Goal: Task Accomplishment & Management: Complete application form

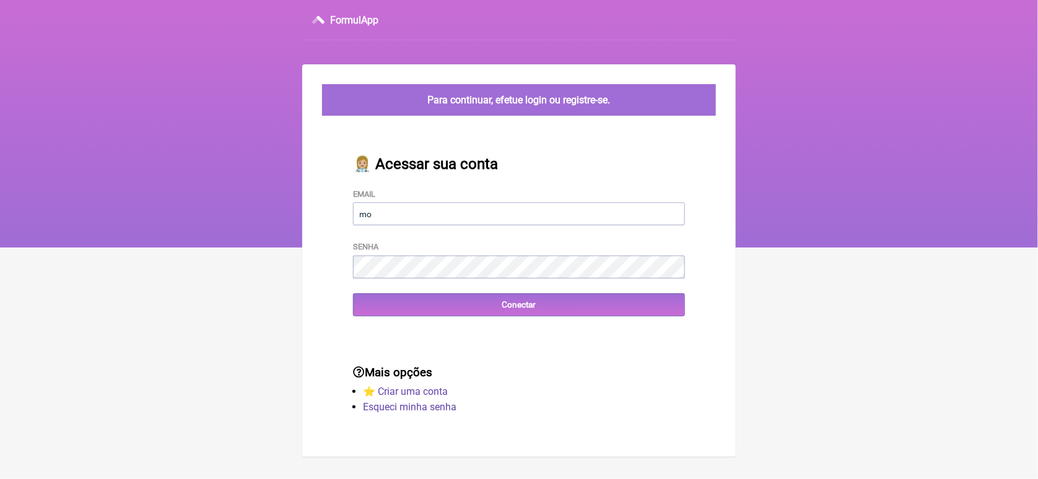
type input "[EMAIL_ADDRESS][DOMAIN_NAME]"
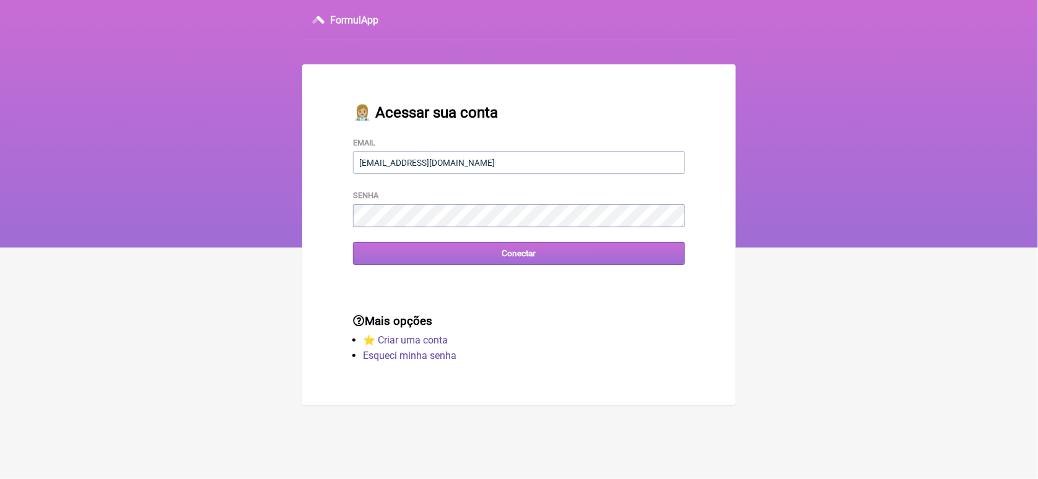
click at [386, 258] on input "Conectar" at bounding box center [519, 253] width 332 height 23
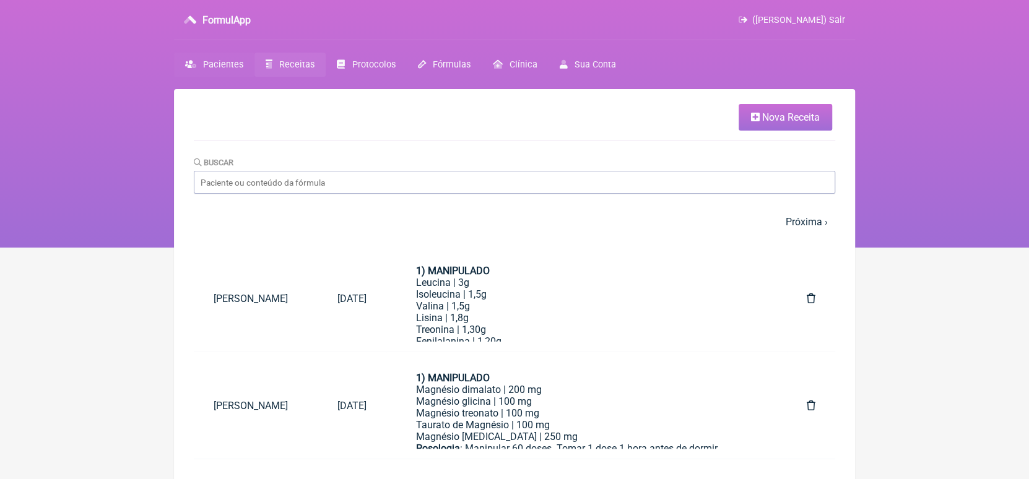
click at [216, 63] on span "Pacientes" at bounding box center [223, 64] width 40 height 11
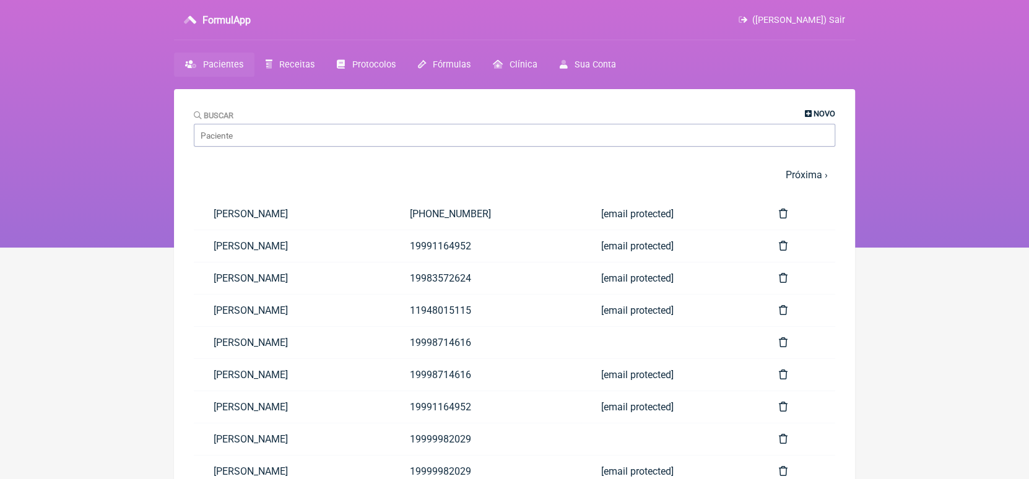
click at [813, 114] on span "Novo" at bounding box center [824, 113] width 22 height 9
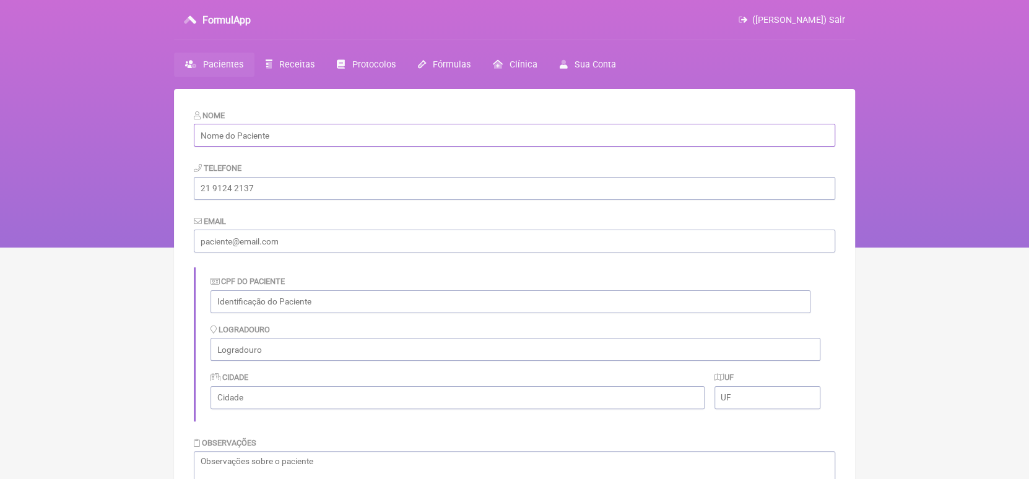
click at [760, 134] on input "text" at bounding box center [514, 135] width 641 height 23
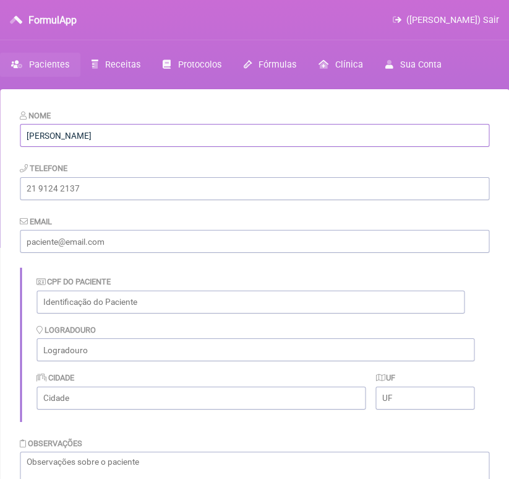
type input "[PERSON_NAME]"
click at [207, 188] on input "tel" at bounding box center [255, 188] width 470 height 23
type input "61984091013"
click at [177, 244] on input "email" at bounding box center [255, 241] width 470 height 23
click at [305, 235] on input "email" at bounding box center [255, 241] width 470 height 23
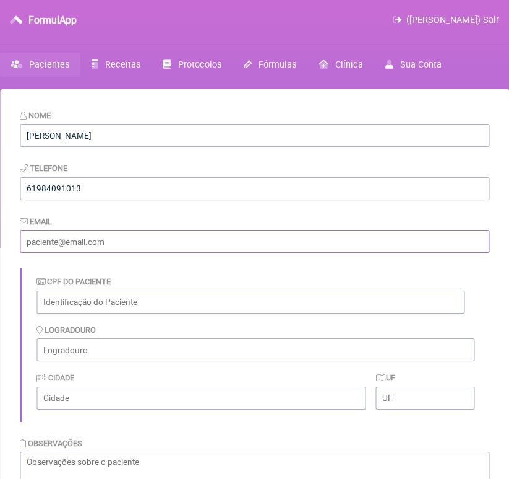
type input "[EMAIL_ADDRESS][DOMAIN_NAME]"
click at [147, 303] on input "text" at bounding box center [251, 301] width 428 height 23
click at [56, 301] on input "373794" at bounding box center [251, 301] width 428 height 23
click at [80, 303] on input "3736794" at bounding box center [251, 301] width 428 height 23
type input "37367943120"
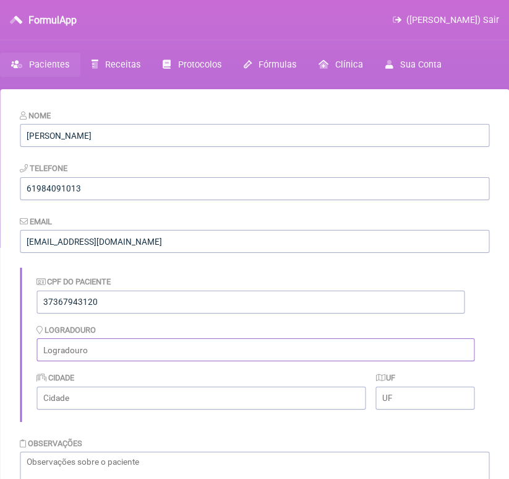
click at [89, 352] on input "text" at bounding box center [256, 349] width 438 height 23
type input "SHVP [STREET_ADDRESS]"
click at [106, 399] on input "text" at bounding box center [202, 397] width 330 height 23
type input "Taguatinga"
click at [388, 396] on input "text" at bounding box center [425, 397] width 98 height 23
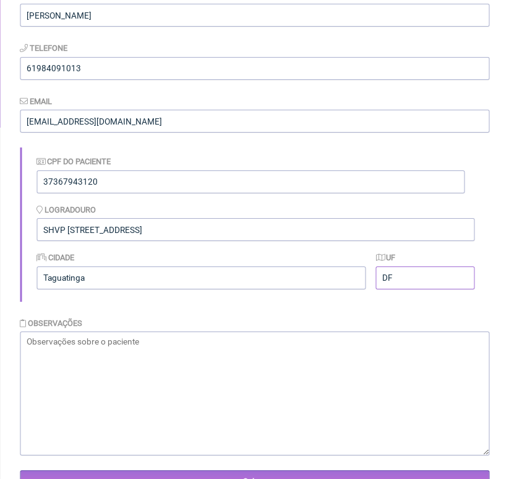
scroll to position [176, 0]
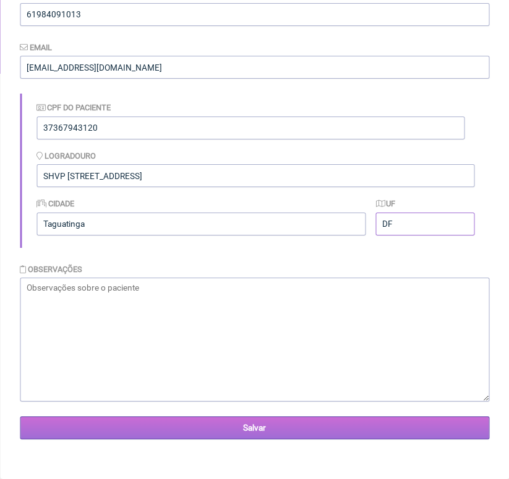
type input "DF"
click at [253, 422] on input "Salvar" at bounding box center [255, 427] width 470 height 23
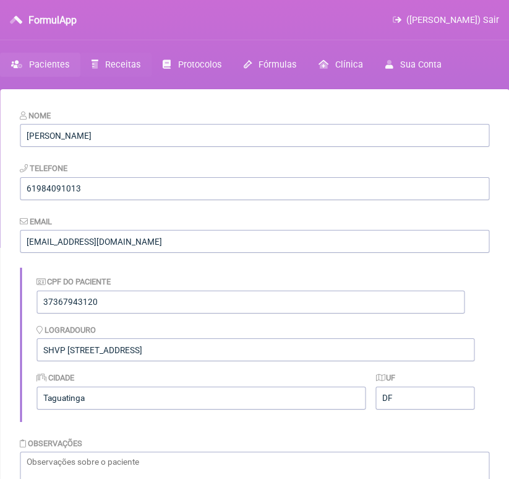
click at [124, 65] on span "Receitas" at bounding box center [122, 64] width 35 height 11
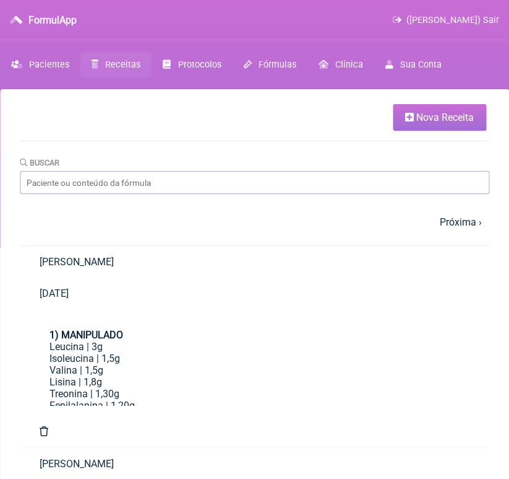
click at [435, 111] on span "Nova Receita" at bounding box center [446, 117] width 58 height 12
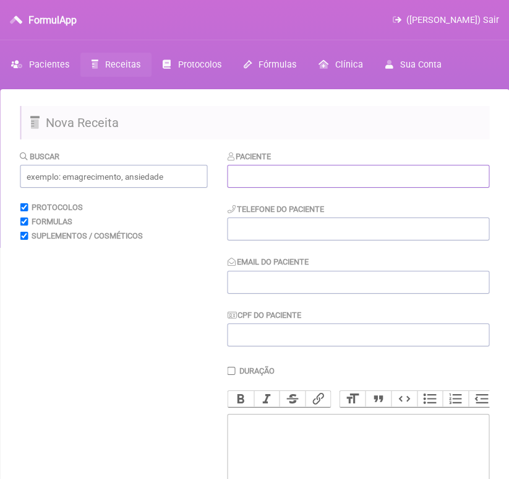
click at [341, 178] on input "text" at bounding box center [359, 176] width 262 height 23
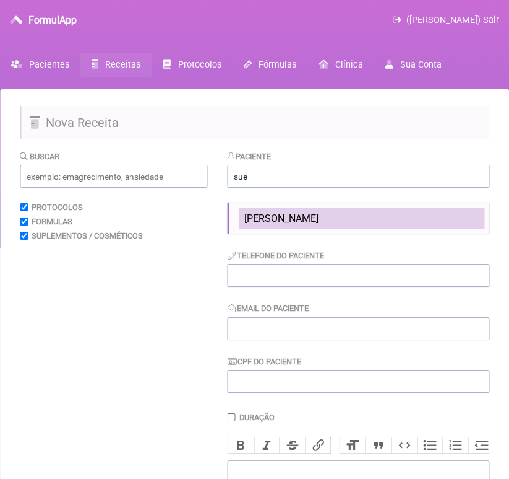
click at [319, 218] on span "[PERSON_NAME]" at bounding box center [282, 218] width 74 height 12
type input "[PERSON_NAME]"
type input "61984091013"
type input "[EMAIL_ADDRESS][DOMAIN_NAME]"
type input "37367943120"
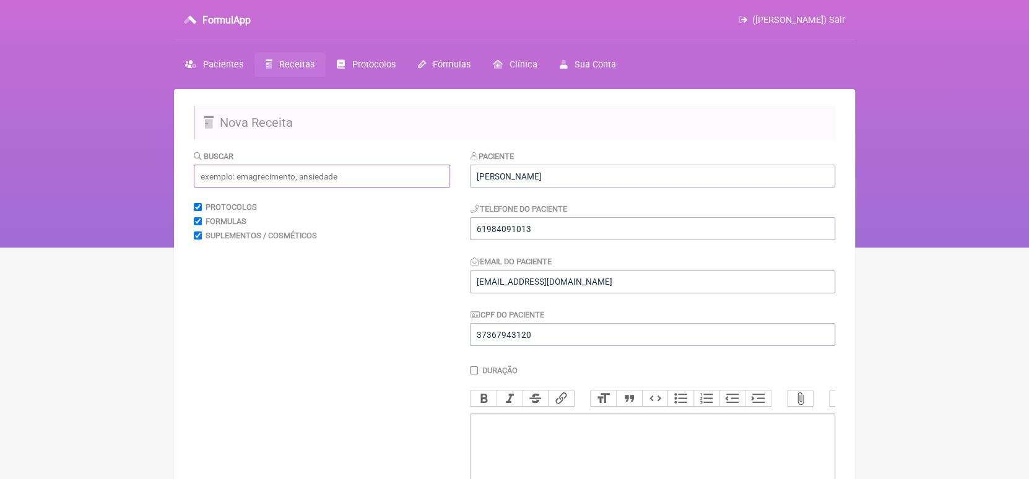
click at [362, 175] on input "text" at bounding box center [322, 176] width 256 height 23
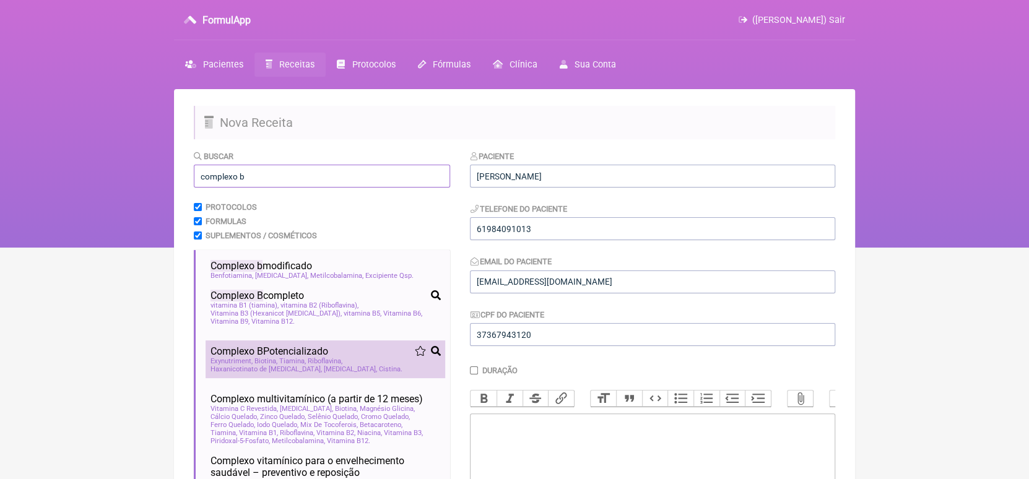
type input "complexo b"
click at [341, 361] on div "Exynutriment Biotina Tiamina Riboflavina Haxanicotinato de inositol Piridoxina …" at bounding box center [325, 365] width 230 height 16
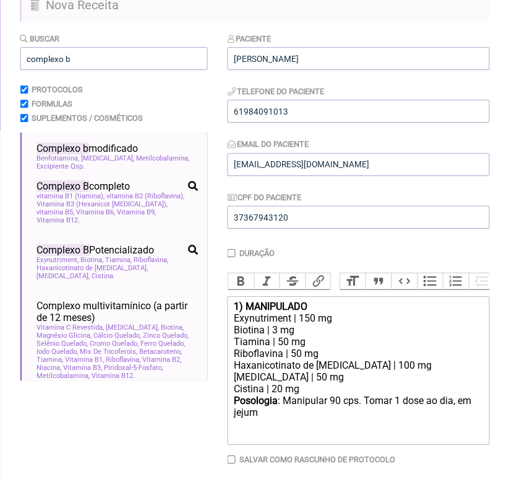
scroll to position [124, 0]
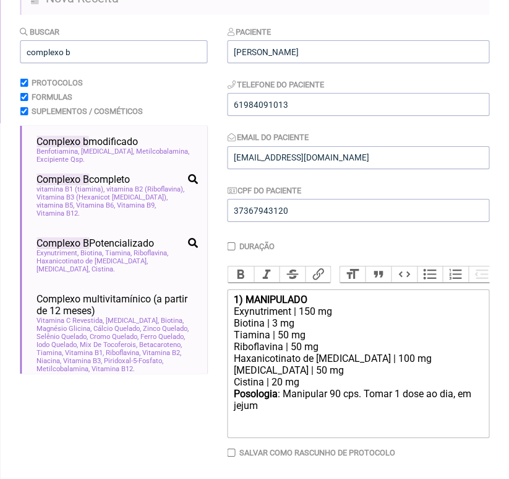
click at [233, 321] on trix-editor "1) MANIPULADO Exynutriment | 150 mg Biotina | 3 mg Tiamina | 50 mg Riboflavina …" at bounding box center [359, 363] width 262 height 149
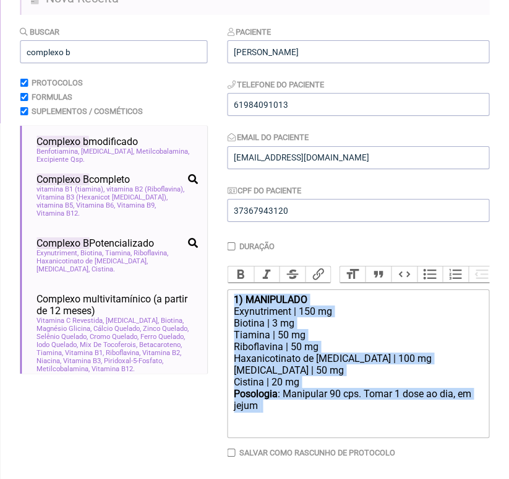
drag, startPoint x: 231, startPoint y: 307, endPoint x: 287, endPoint y: 444, distance: 148.0
click at [287, 438] on trix-editor "1) MANIPULADO Exynutriment | 150 mg Biotina | 3 mg Tiamina | 50 mg Riboflavina …" at bounding box center [359, 363] width 262 height 149
type trix-editor "<div><strong>1) MANIPULADO</strong></div><div>Exynutriment | 150 mg</div><div>B…"
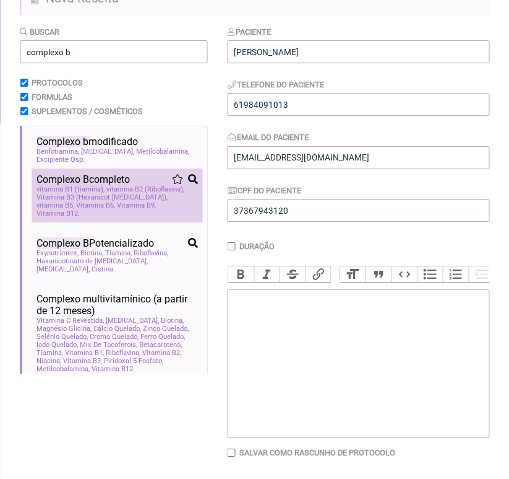
click at [123, 188] on span "vitamina B2 (Riboflavina)" at bounding box center [145, 189] width 78 height 8
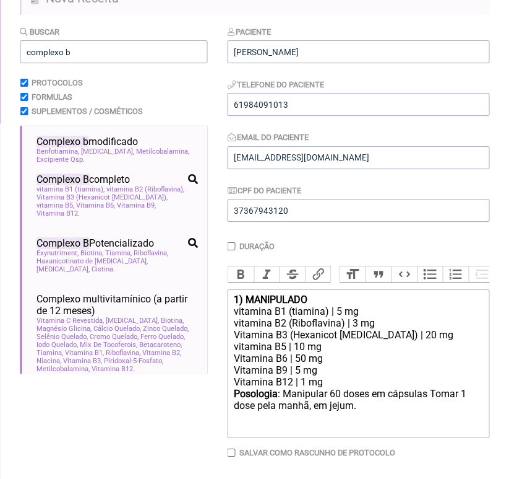
click at [336, 340] on div "Vitamina B3 (Hexanicot Inositol) | 20 mg" at bounding box center [358, 335] width 249 height 12
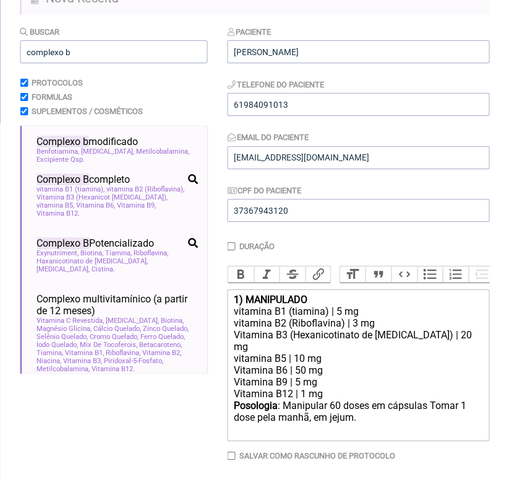
click at [305, 392] on div "Vitamina B12 | 1 mg" at bounding box center [358, 394] width 249 height 12
click at [300, 382] on div "Vitamina B9 | 5 mg" at bounding box center [358, 382] width 249 height 12
type trix-editor "<div><strong>1) MANIPULADO</strong></div><div>vitamina B1 (tiamina) | 5 mg</div…"
click at [163, 50] on input "complexo b" at bounding box center [114, 51] width 188 height 23
type input "c"
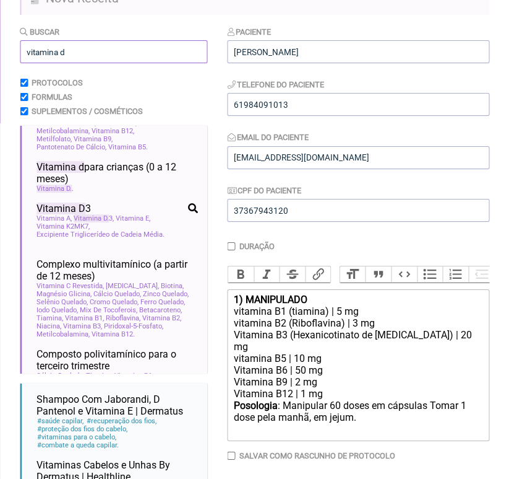
scroll to position [586, 0]
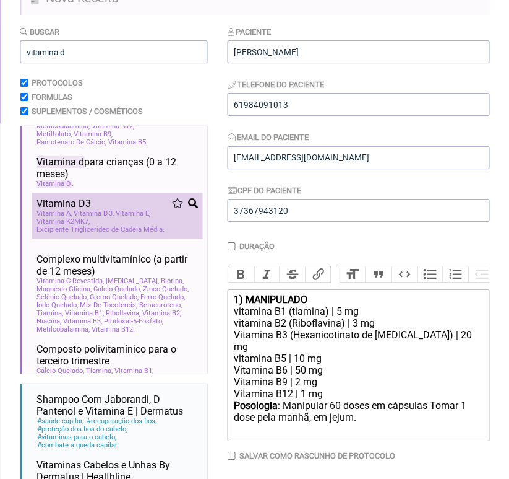
click at [113, 217] on span "Vitamina D 3" at bounding box center [94, 213] width 40 height 8
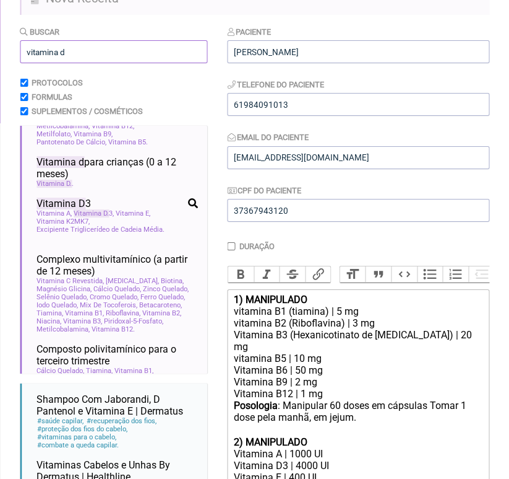
click at [115, 47] on input "vitamina d" at bounding box center [114, 51] width 188 height 23
type input "v"
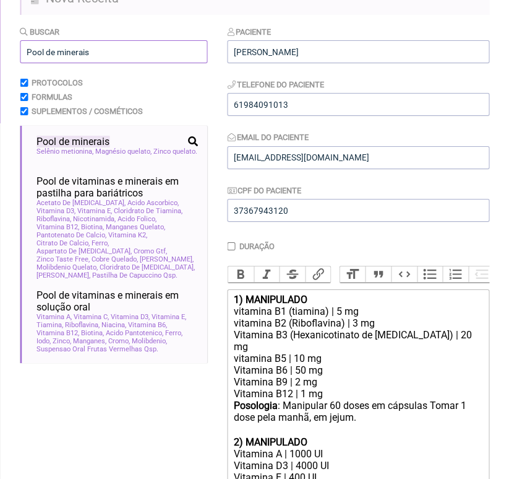
scroll to position [0, 0]
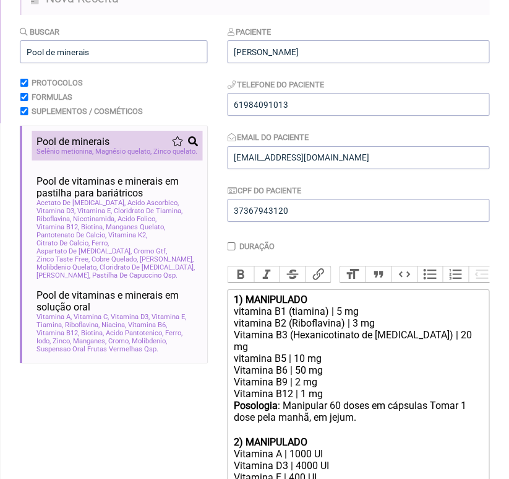
click at [121, 154] on span "Magnésio quelato" at bounding box center [123, 151] width 56 height 8
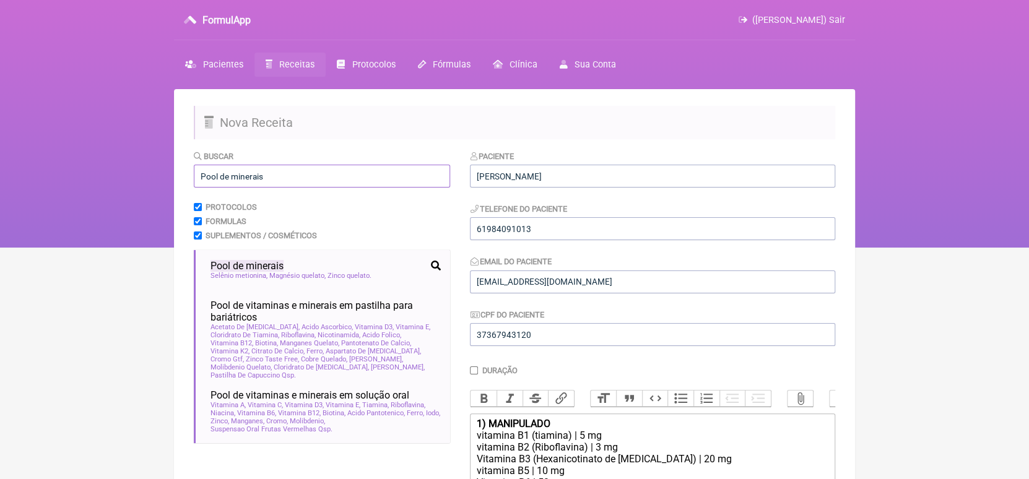
click at [288, 178] on input "Pool de minerais" at bounding box center [322, 176] width 256 height 23
type input "P"
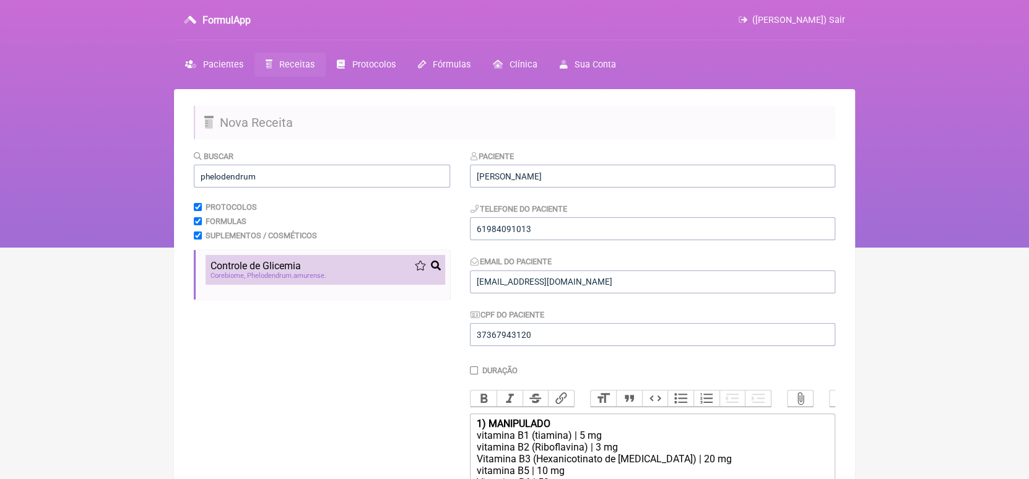
click at [243, 279] on span "Corebiome" at bounding box center [227, 276] width 35 height 8
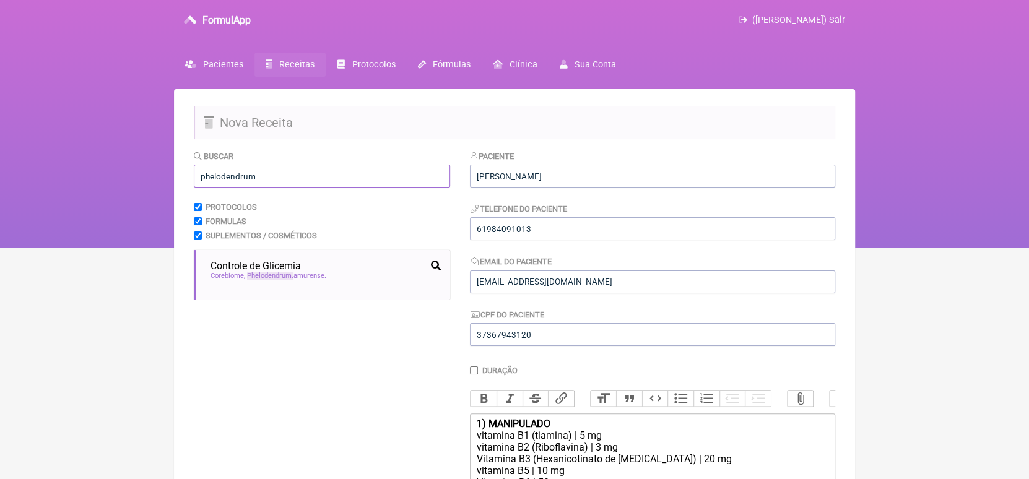
click at [288, 175] on input "phelodendrum" at bounding box center [322, 176] width 256 height 23
type input "p"
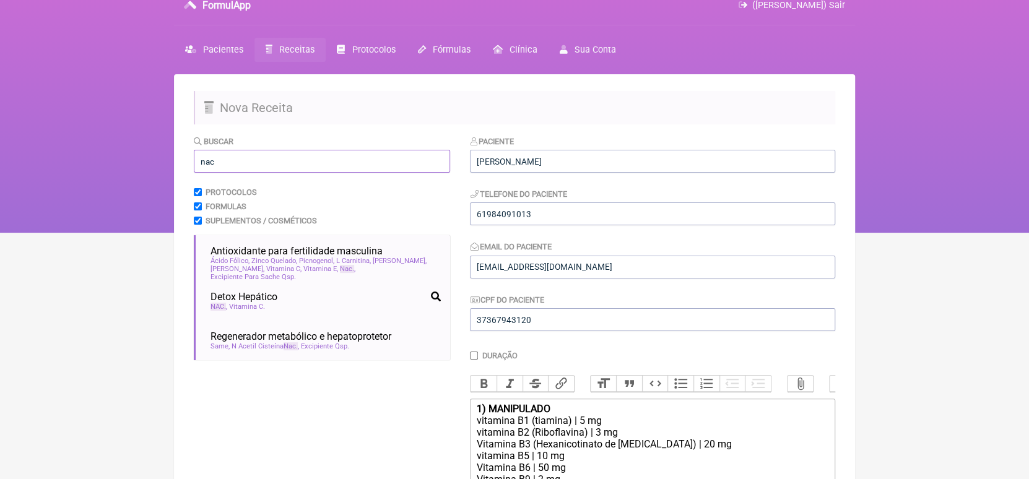
scroll to position [4, 0]
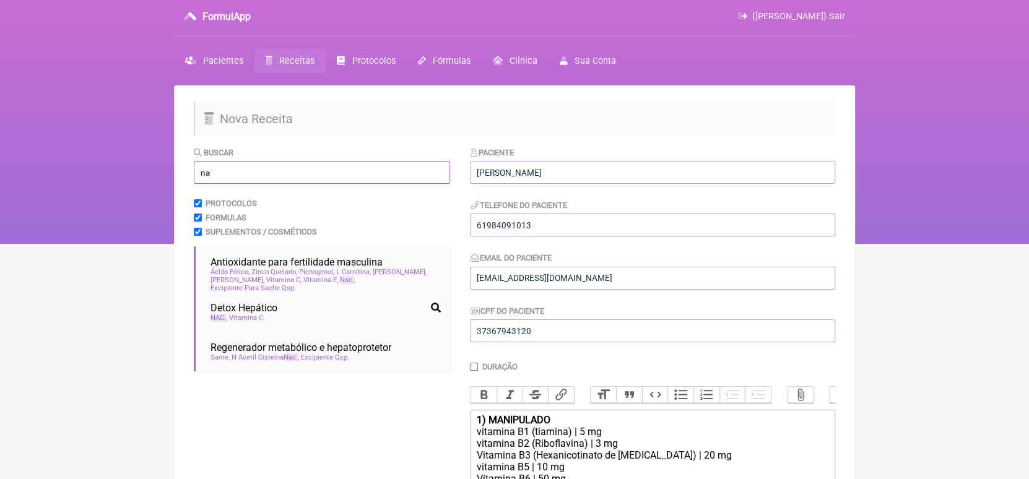
type input "n"
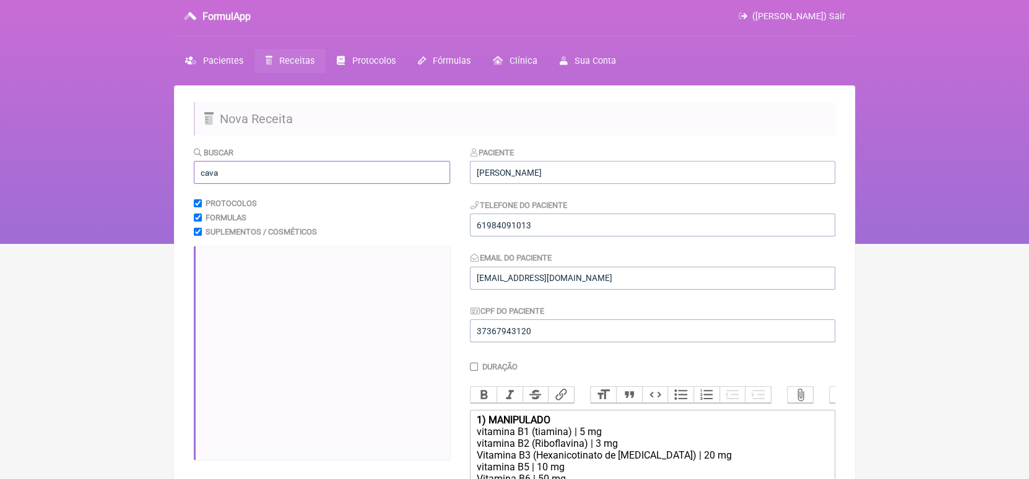
scroll to position [0, 0]
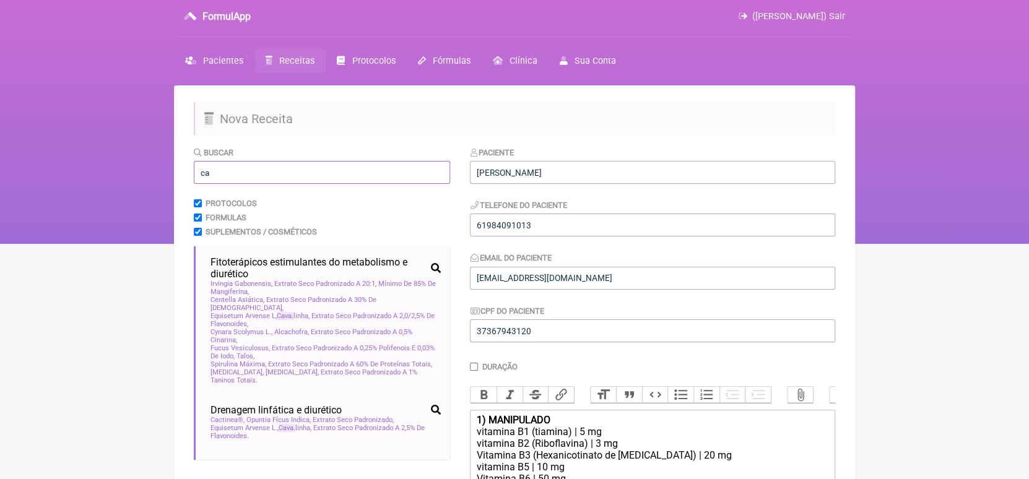
type input "c"
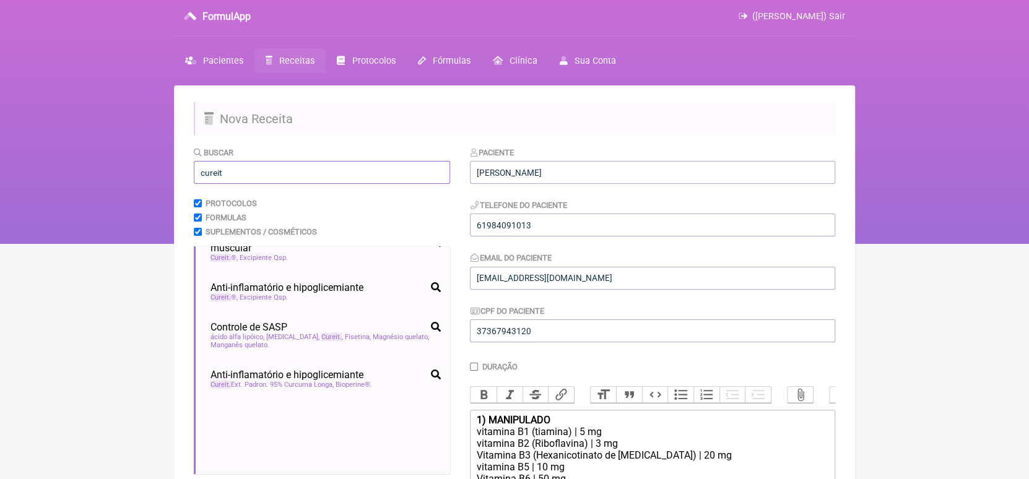
scroll to position [38, 0]
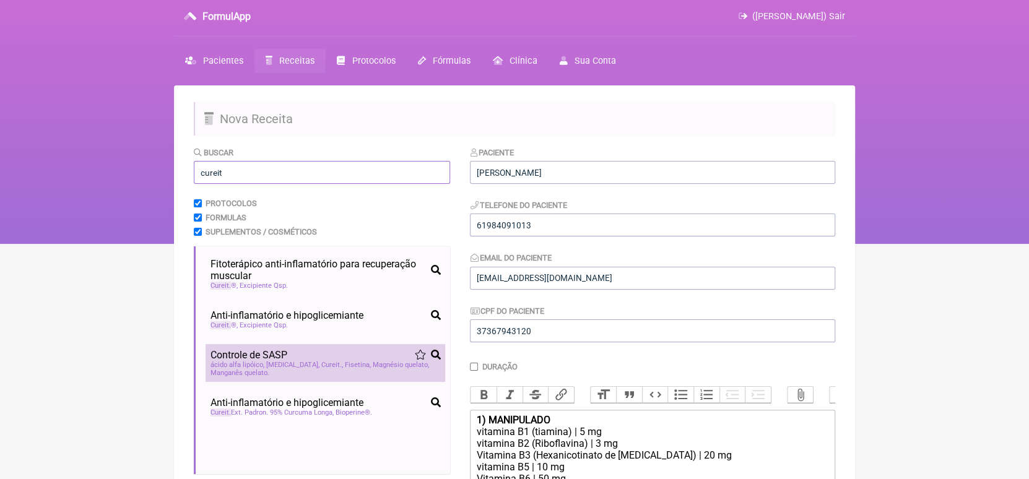
type input "cureit"
click at [324, 373] on div "ácido alfa lipóico Coq10 Cureit Fisetina Magnésio quelato Manganês quelato" at bounding box center [325, 369] width 230 height 16
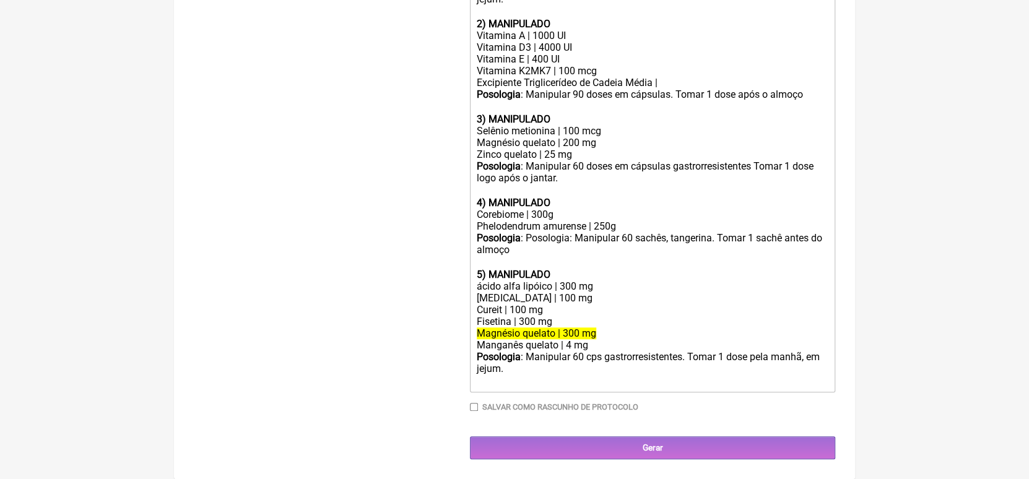
scroll to position [548, 0]
click at [477, 319] on div "Fisetina | 300 mg" at bounding box center [653, 322] width 352 height 12
click at [482, 297] on div "Coq10 | 100 mg" at bounding box center [653, 298] width 352 height 12
type trix-editor "<div><strong>1) MANIPULADO</strong></div><div>vitamina B1 (tiamina) | 5 mg</div…"
